Goal: Task Accomplishment & Management: Complete application form

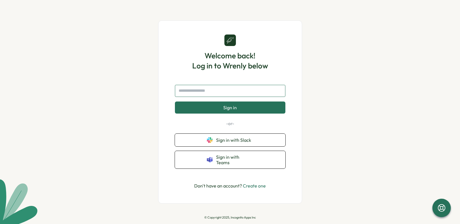
click at [228, 95] on input "text" at bounding box center [230, 91] width 110 height 12
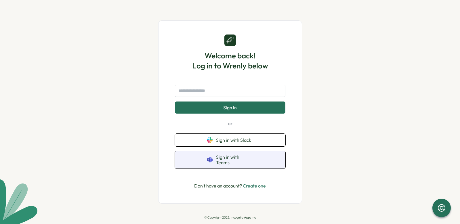
click at [242, 161] on span "Sign in with Teams" at bounding box center [234, 159] width 37 height 11
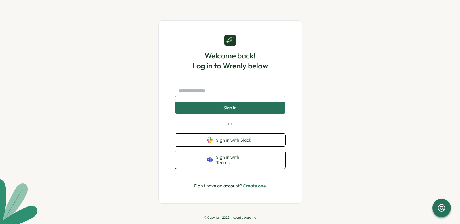
click at [213, 95] on input "text" at bounding box center [230, 91] width 110 height 12
click at [251, 183] on link "Create one" at bounding box center [254, 186] width 23 height 6
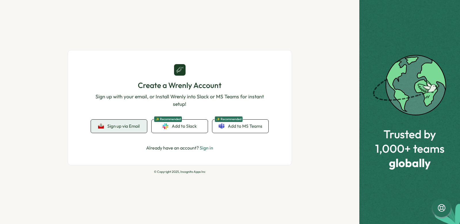
click at [125, 129] on button "Sign up via Email" at bounding box center [119, 126] width 56 height 13
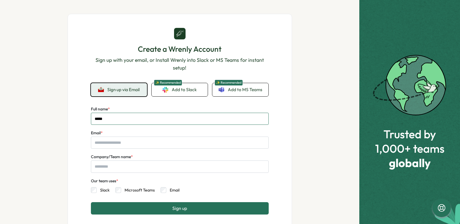
type input "*****"
type input "*"
type input "**********"
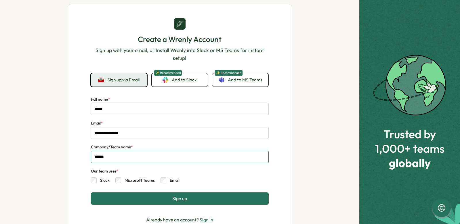
scroll to position [11, 0]
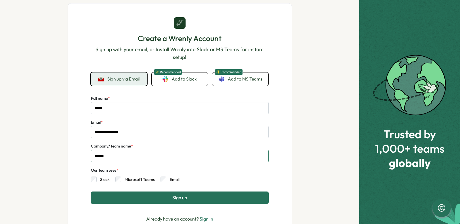
type input "******"
click at [173, 199] on span "Sign up" at bounding box center [179, 197] width 15 height 5
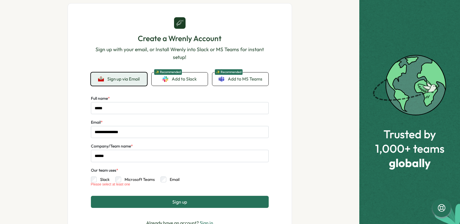
click at [97, 180] on label "Slack" at bounding box center [103, 180] width 13 height 6
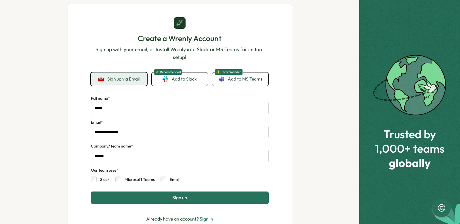
click at [121, 179] on label "Microsoft Teams" at bounding box center [138, 180] width 34 height 6
click at [152, 179] on label "Microsoft Teams" at bounding box center [138, 180] width 34 height 6
click at [130, 196] on button "Sign up" at bounding box center [180, 198] width 178 height 12
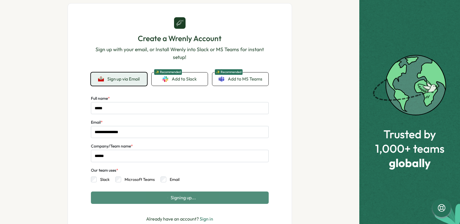
scroll to position [0, 0]
